Goal: Find specific page/section: Find specific page/section

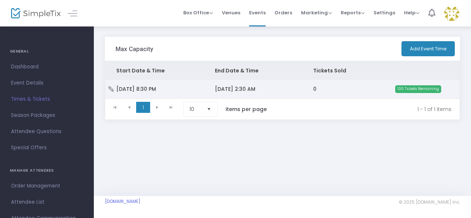
click at [245, 92] on span "11/23/2025 2:30 AM" at bounding box center [235, 88] width 40 height 7
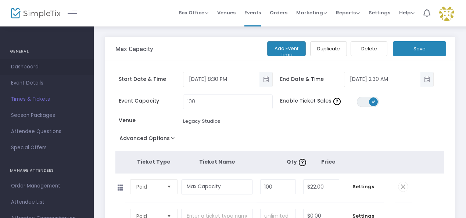
click at [30, 67] on span "Dashboard" at bounding box center [47, 67] width 72 height 10
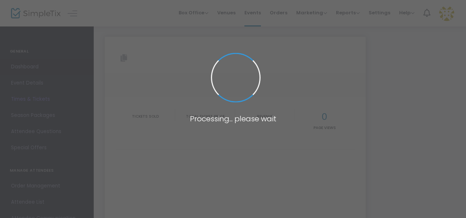
type input "[URL][DOMAIN_NAME]"
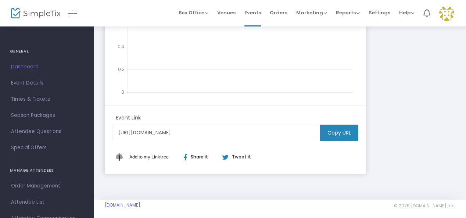
scroll to position [232, 0]
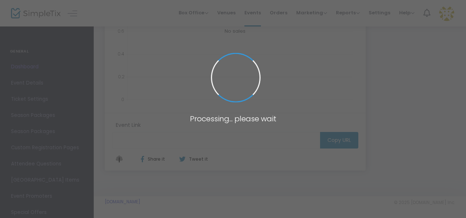
type input "[URL][DOMAIN_NAME]"
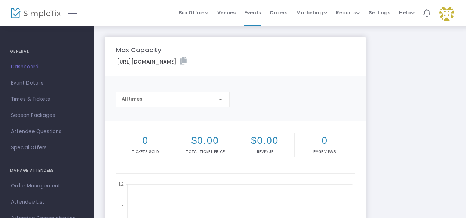
scroll to position [62, 0]
